Goal: Feedback & Contribution: Leave review/rating

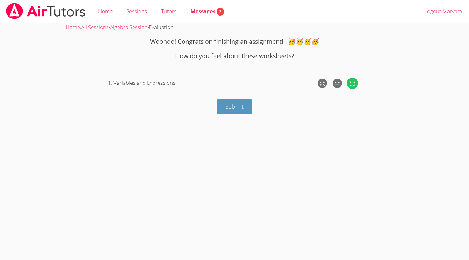
click at [355, 84] on icon at bounding box center [352, 83] width 11 height 11
click at [0, 0] on input "radio" at bounding box center [0, 0] width 0 height 0
click at [243, 106] on span "Submit" at bounding box center [234, 107] width 18 height 8
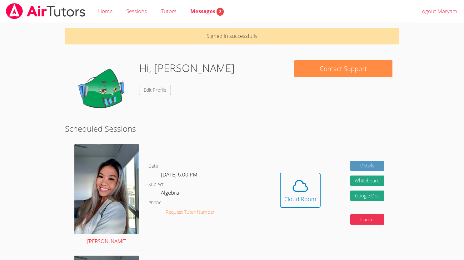
scroll to position [43, 0]
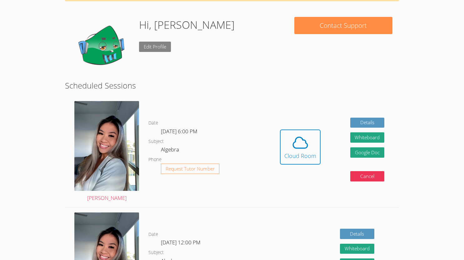
click at [156, 46] on link "Edit Profile" at bounding box center [155, 47] width 32 height 10
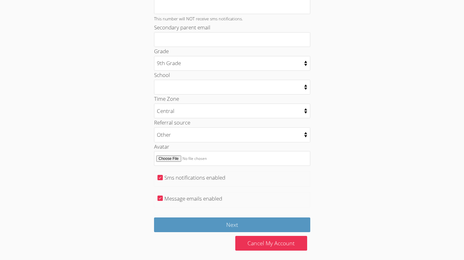
scroll to position [244, 0]
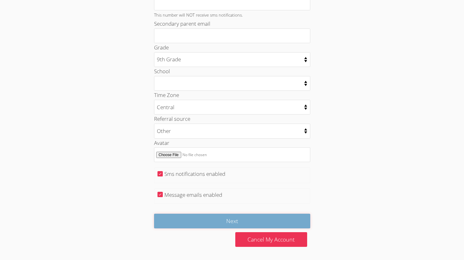
click at [201, 217] on input "Next" at bounding box center [232, 220] width 156 height 15
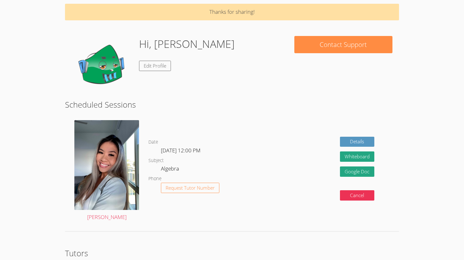
scroll to position [101, 0]
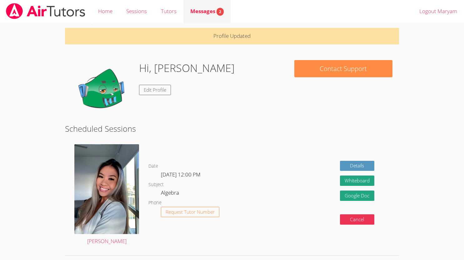
click at [213, 17] on link "Messages 2" at bounding box center [206, 11] width 47 height 23
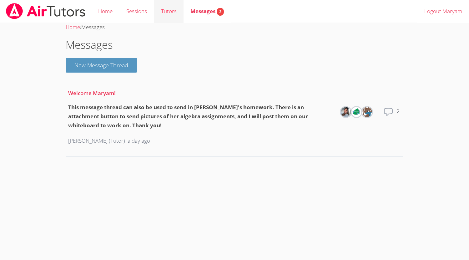
click at [174, 12] on link "Tutors" at bounding box center [168, 11] width 29 height 23
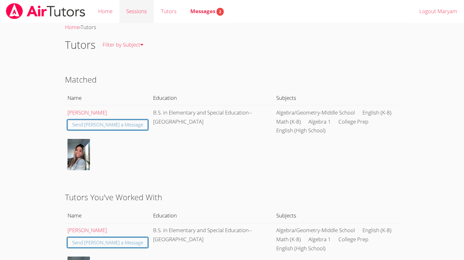
click at [148, 11] on link "Sessions" at bounding box center [136, 11] width 34 height 23
